Goal: Transaction & Acquisition: Download file/media

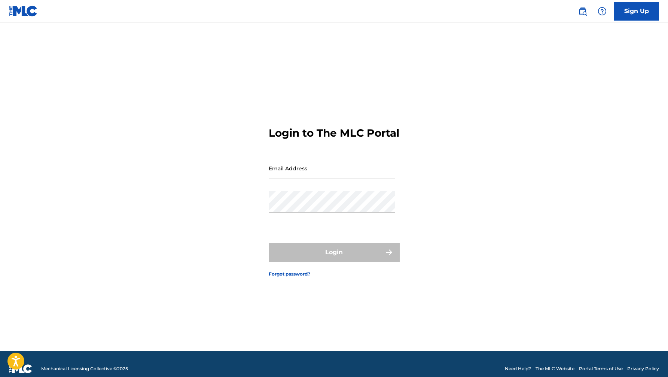
click at [334, 179] on input "Email Address" at bounding box center [332, 167] width 126 height 21
type input "[EMAIL_ADDRESS][DOMAIN_NAME]"
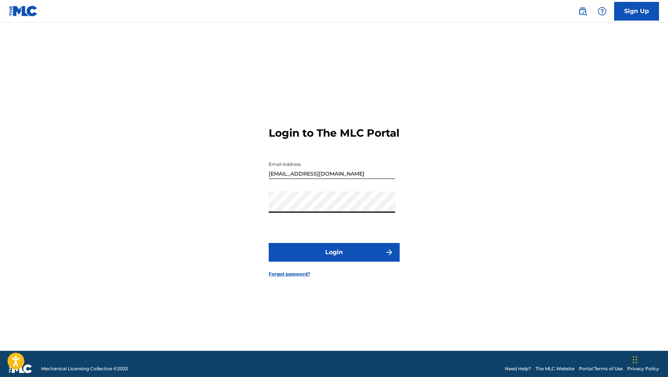
click at [349, 259] on button "Login" at bounding box center [334, 252] width 131 height 19
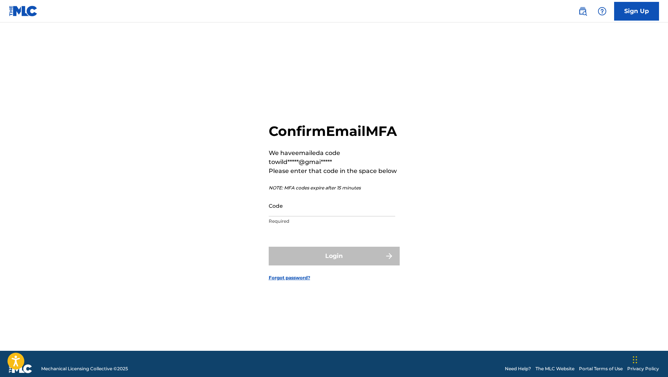
click at [283, 211] on input "Code" at bounding box center [332, 205] width 126 height 21
paste input "619091"
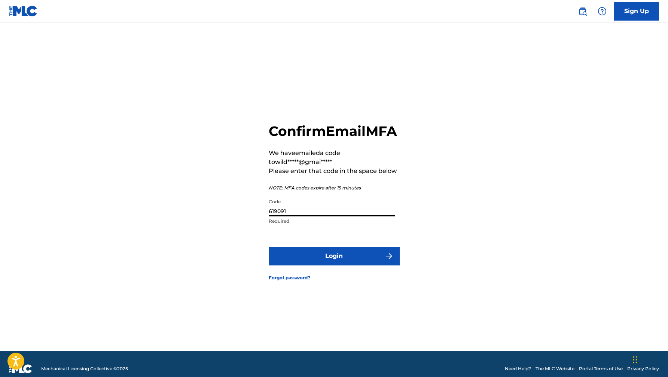
type input "619091"
click at [350, 265] on button "Login" at bounding box center [334, 255] width 131 height 19
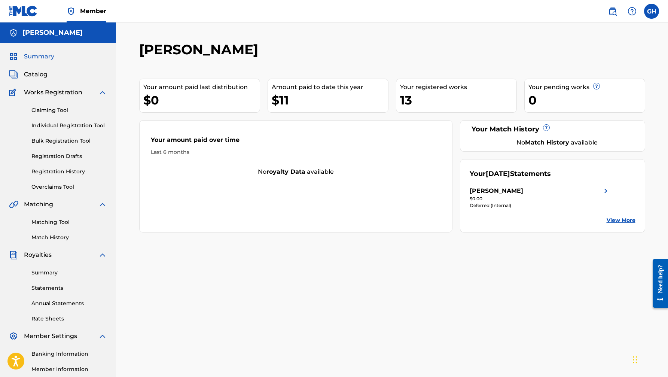
click at [50, 288] on link "Statements" at bounding box center [69, 288] width 76 height 8
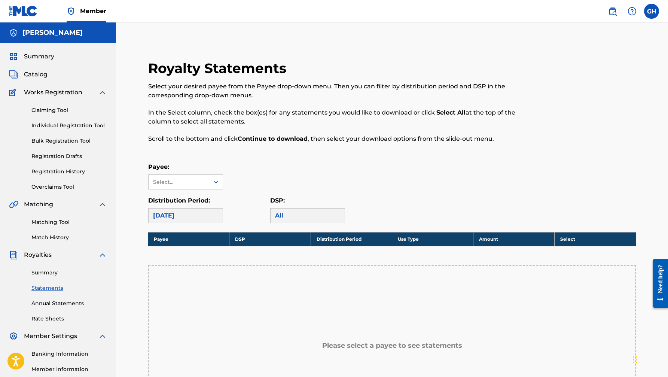
click at [70, 275] on link "Summary" at bounding box center [69, 273] width 76 height 8
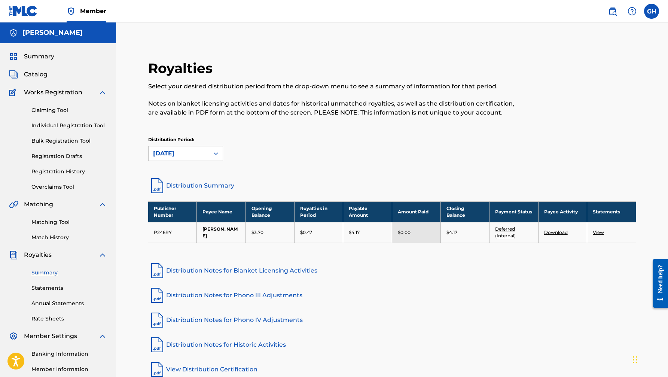
click at [557, 231] on link "Download" at bounding box center [556, 232] width 24 height 6
